Goal: Subscribe to service/newsletter

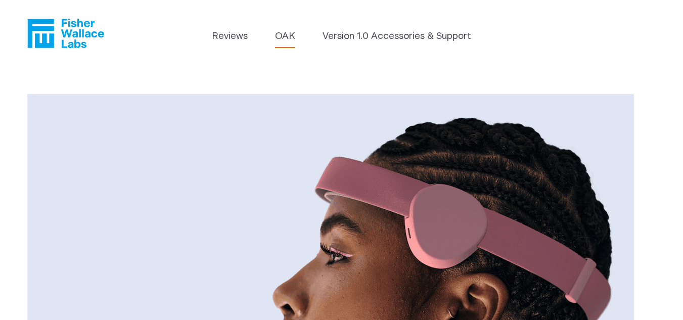
click at [55, 41] on icon "Fisher Wallace" at bounding box center [65, 33] width 77 height 29
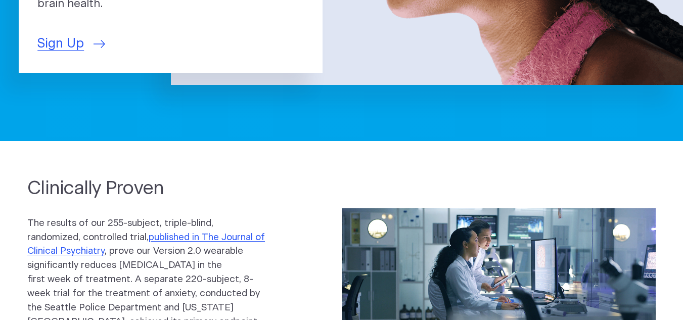
scroll to position [44, 0]
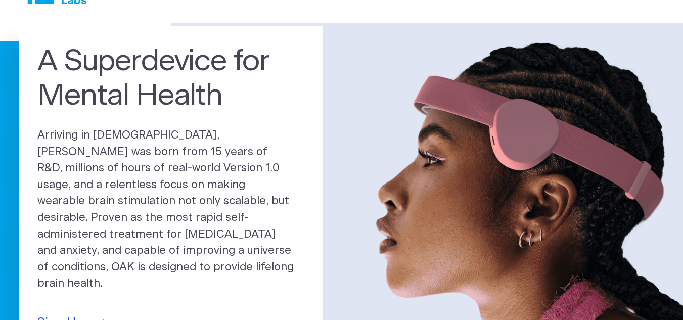
click at [49, 314] on span "Sign Up" at bounding box center [60, 323] width 46 height 19
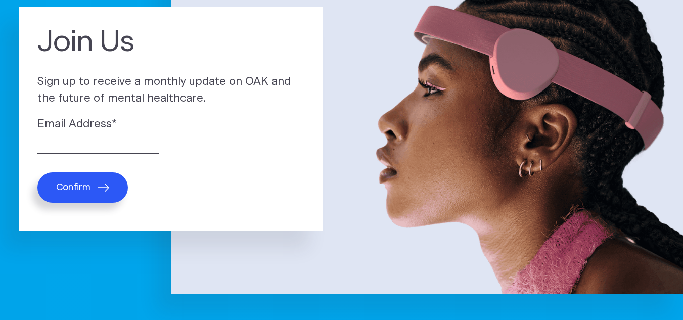
scroll to position [162, 0]
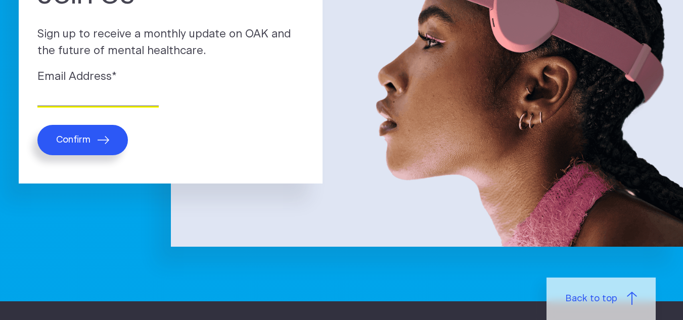
click at [125, 102] on input "Email Address *" at bounding box center [97, 98] width 121 height 16
type input "[EMAIL_ADDRESS][DOMAIN_NAME]"
click at [103, 148] on button "Confirm" at bounding box center [82, 140] width 90 height 30
